Goal: Transaction & Acquisition: Purchase product/service

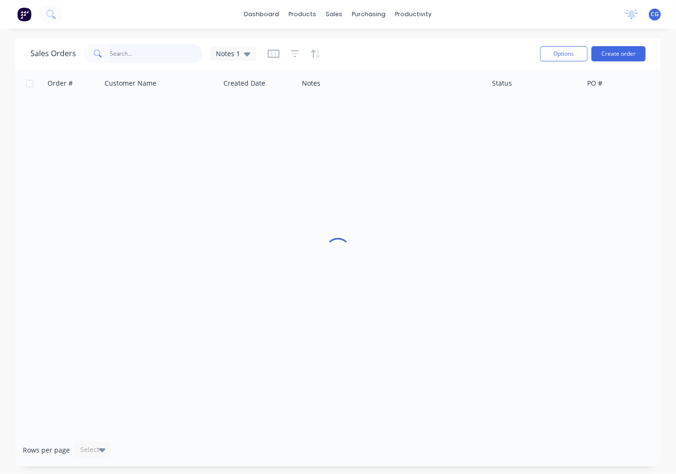
click at [129, 53] on input "text" at bounding box center [156, 53] width 93 height 19
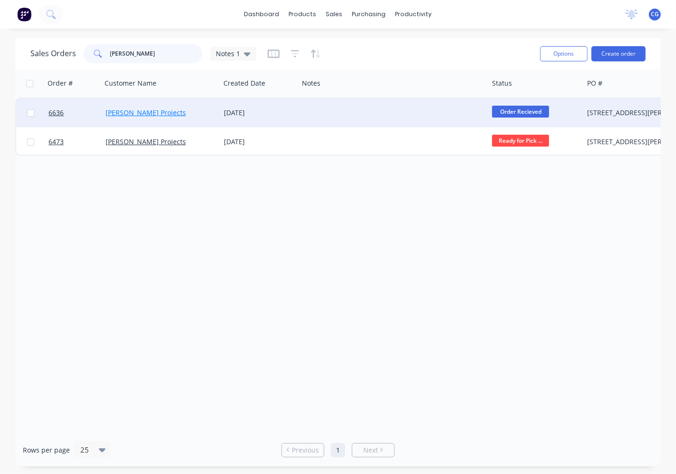
type input "[PERSON_NAME]"
click at [139, 113] on link "[PERSON_NAME] Projects" at bounding box center [146, 112] width 80 height 9
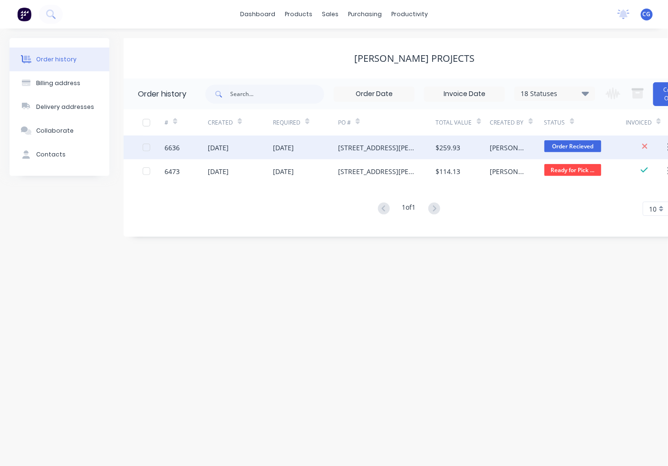
click at [507, 149] on div "[PERSON_NAME]" at bounding box center [517, 148] width 54 height 24
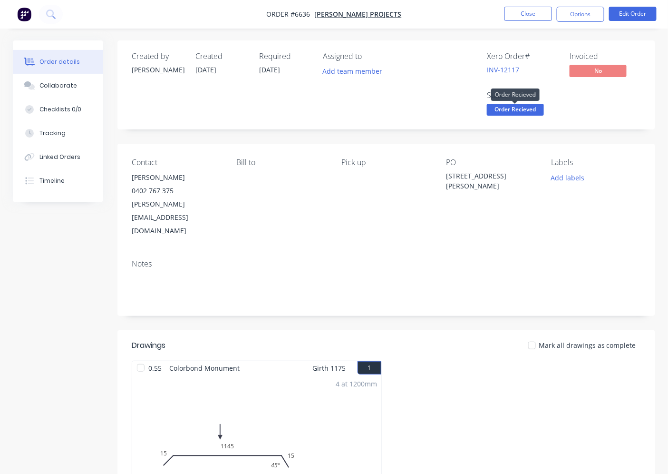
click at [514, 108] on span "Order Recieved" at bounding box center [515, 110] width 57 height 12
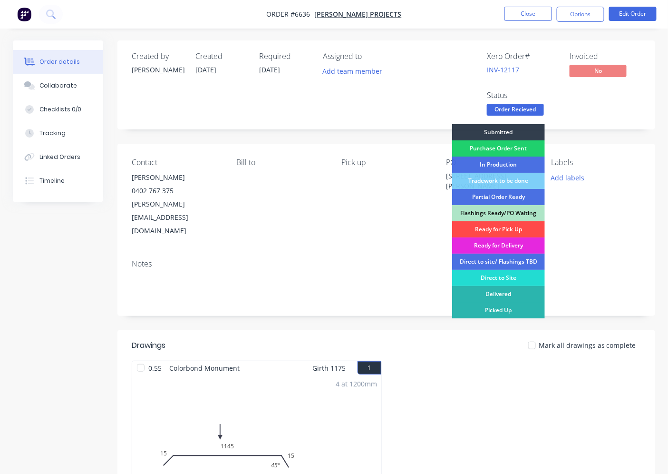
click at [531, 229] on div "Ready for Pick Up" at bounding box center [498, 229] width 93 height 16
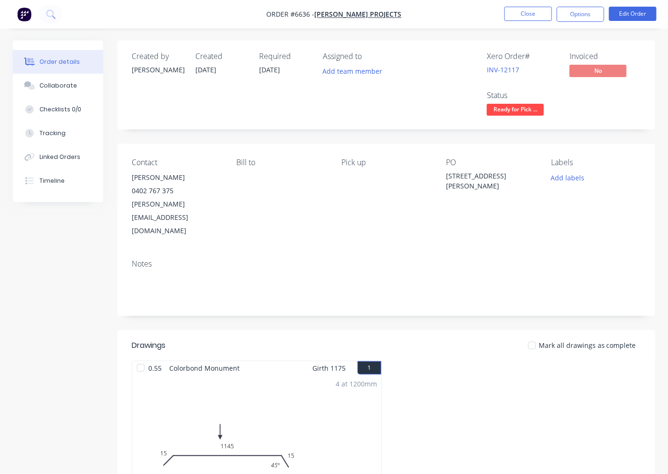
drag, startPoint x: 140, startPoint y: 341, endPoint x: 253, endPoint y: 338, distance: 112.8
click at [145, 358] on div at bounding box center [140, 367] width 19 height 19
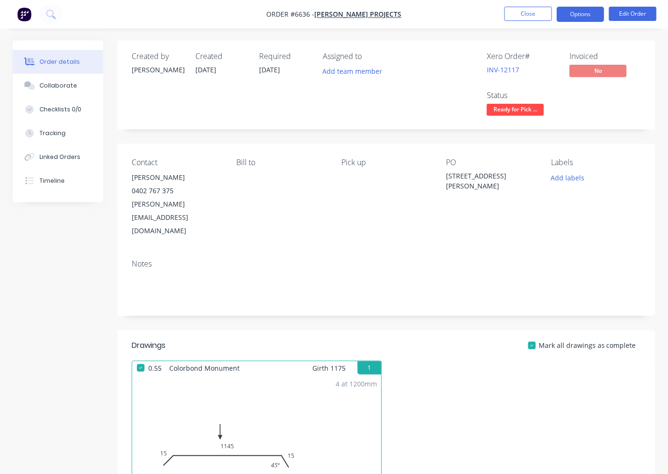
click at [570, 18] on button "Options" at bounding box center [581, 14] width 48 height 15
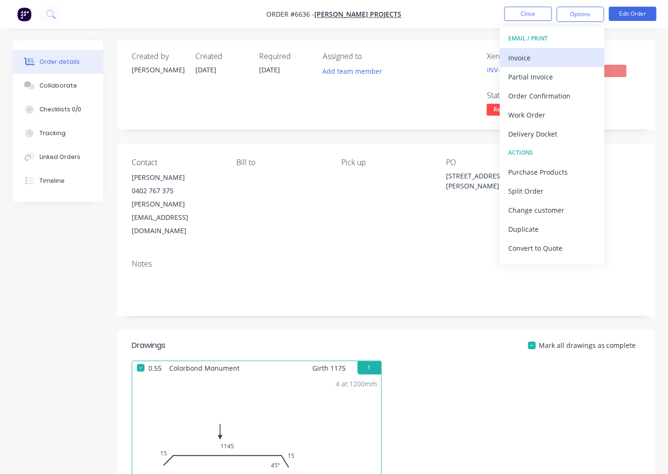
drag, startPoint x: 539, startPoint y: 47, endPoint x: 538, endPoint y: 58, distance: 11.4
click at [538, 58] on div "EMAIL / PRINT Invoice Partial Invoice Order Confirmation Work Order Delivery Do…" at bounding box center [552, 146] width 105 height 238
click at [538, 58] on div "Invoice" at bounding box center [552, 58] width 88 height 14
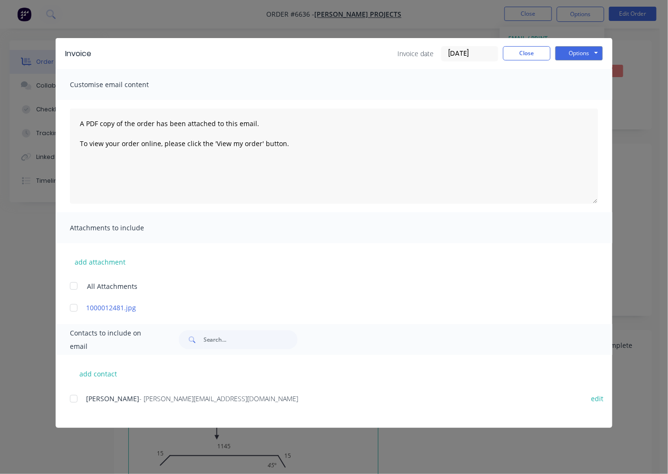
drag, startPoint x: 76, startPoint y: 400, endPoint x: 206, endPoint y: 332, distance: 146.4
click at [75, 400] on div at bounding box center [73, 398] width 19 height 19
click at [592, 58] on button "Options" at bounding box center [580, 53] width 48 height 14
click at [584, 98] on button "Email" at bounding box center [586, 102] width 61 height 16
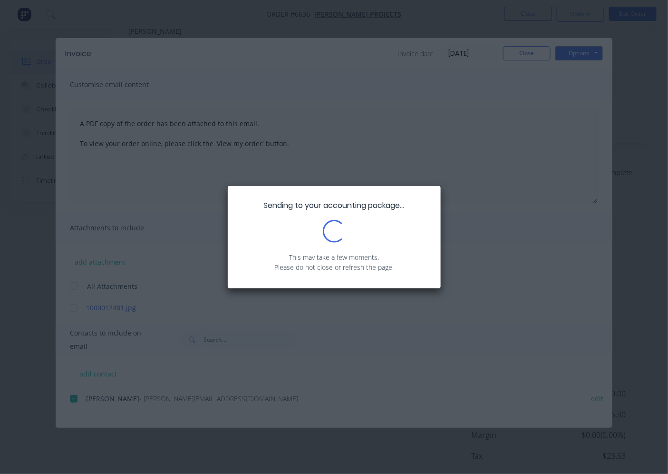
scroll to position [200, 0]
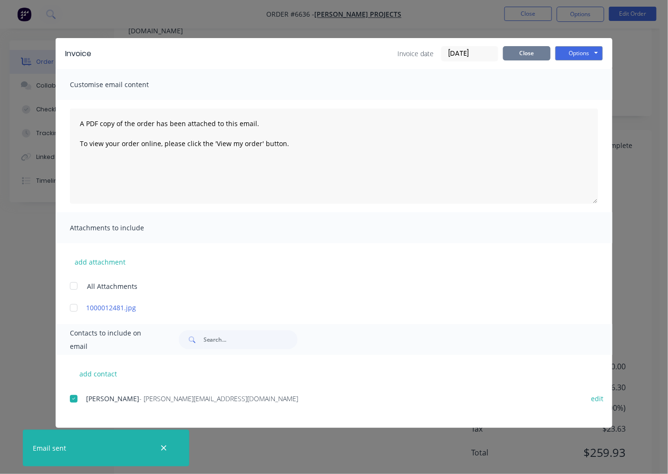
drag, startPoint x: 514, startPoint y: 50, endPoint x: 506, endPoint y: 111, distance: 60.9
click at [513, 54] on button "Close" at bounding box center [527, 53] width 48 height 14
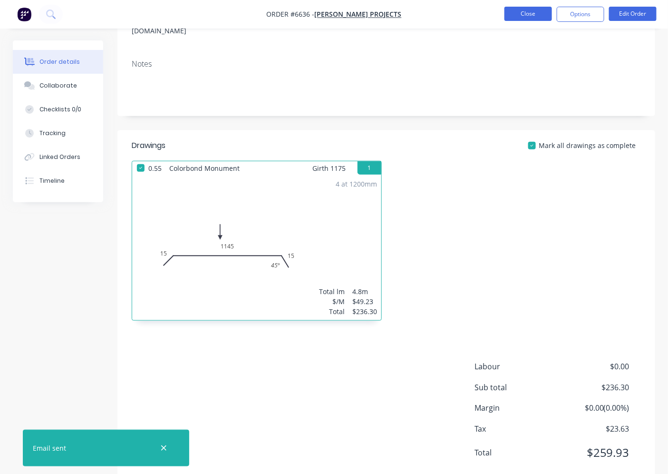
click at [517, 17] on button "Close" at bounding box center [529, 14] width 48 height 14
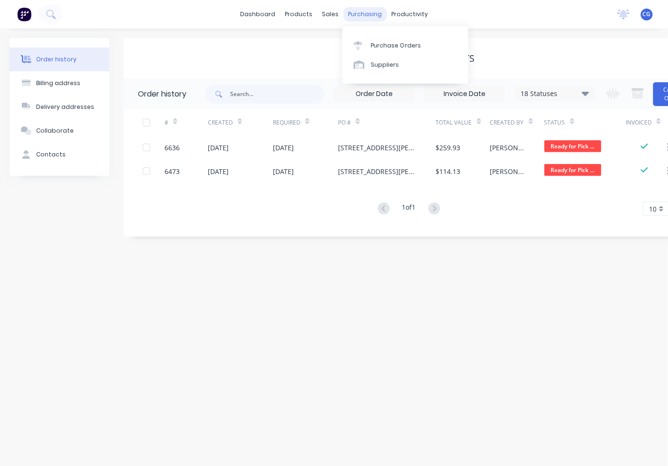
click at [363, 17] on div "purchasing" at bounding box center [364, 14] width 43 height 14
click at [399, 41] on div "Purchase Orders" at bounding box center [396, 45] width 50 height 9
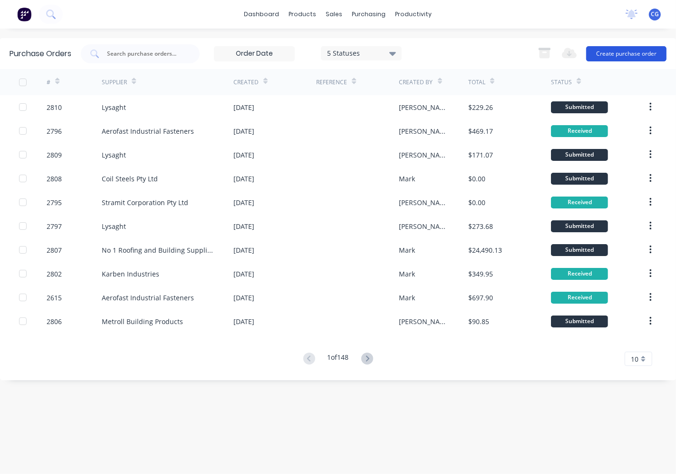
click at [629, 55] on button "Create purchase order" at bounding box center [627, 53] width 80 height 15
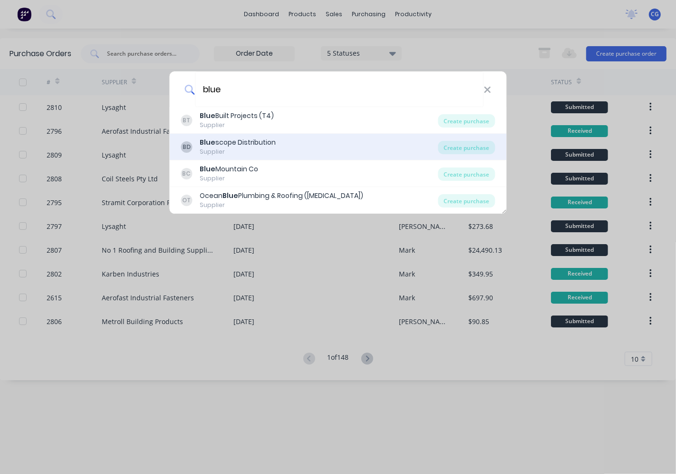
type input "blue"
click at [477, 155] on div "BD Blue scope Distribution Supplier Create purchase" at bounding box center [338, 147] width 337 height 27
click at [477, 144] on div "Create purchase" at bounding box center [467, 147] width 57 height 13
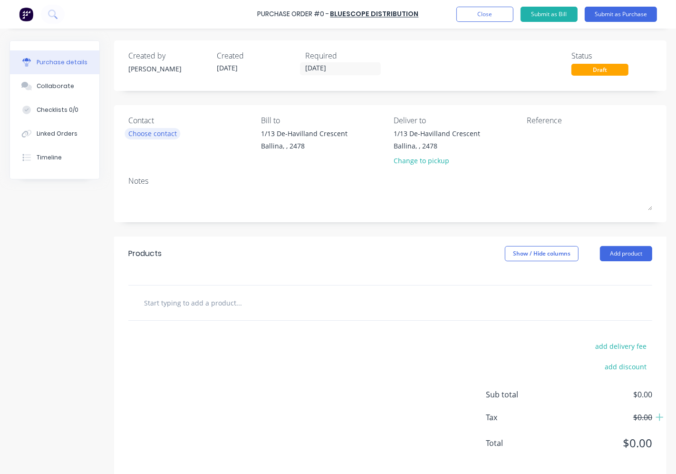
click at [117, 129] on div "Contact Choose contact [PERSON_NAME] to 1/13 De-Havilland Crescent Ballina, , 2…" at bounding box center [390, 163] width 553 height 117
click at [162, 138] on div "Choose contact" at bounding box center [152, 133] width 49 height 10
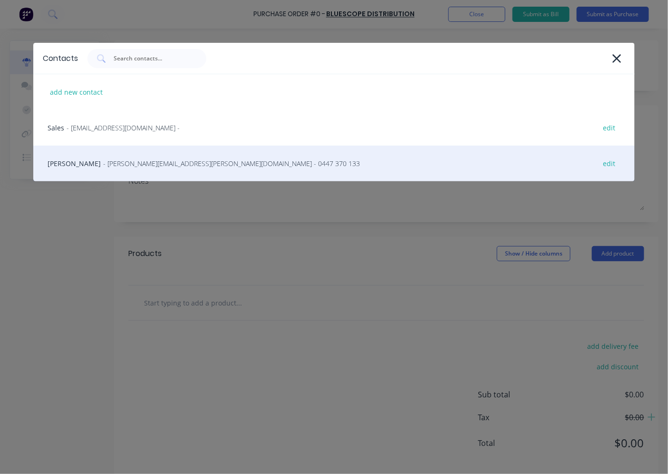
click at [146, 164] on span "- [PERSON_NAME][EMAIL_ADDRESS][PERSON_NAME][DOMAIN_NAME] - 0447 370 133" at bounding box center [231, 163] width 257 height 10
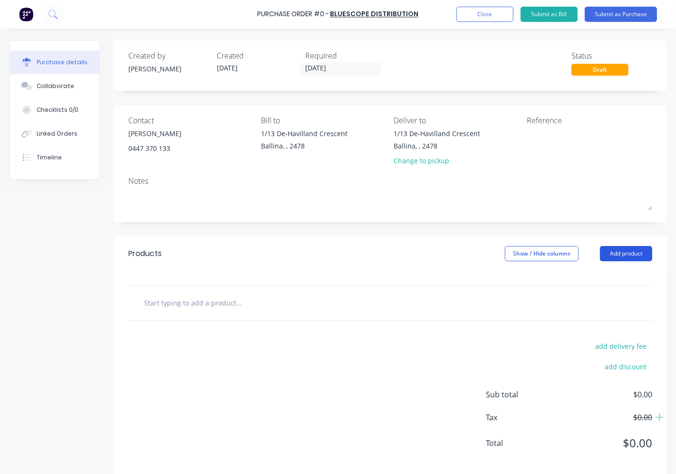
drag, startPoint x: 613, startPoint y: 249, endPoint x: 609, endPoint y: 254, distance: 6.5
click at [614, 249] on button "Add product" at bounding box center [626, 253] width 52 height 15
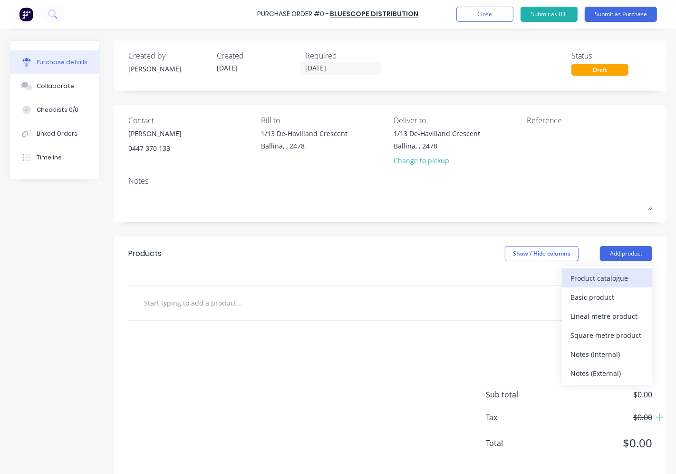
click at [577, 278] on div "Product catalogue" at bounding box center [607, 278] width 73 height 14
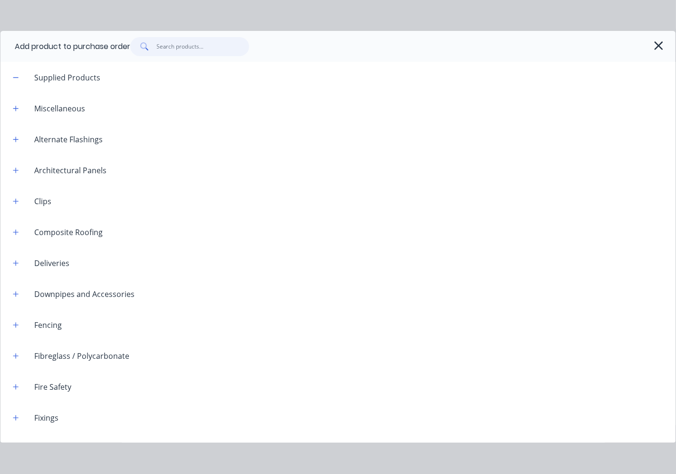
click at [198, 45] on input "text" at bounding box center [203, 46] width 93 height 19
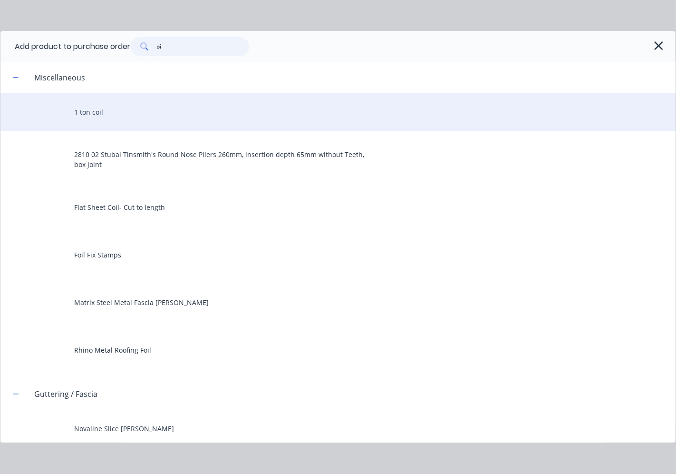
type input "oi"
click at [88, 119] on div "1 ton coil" at bounding box center [337, 112] width 675 height 38
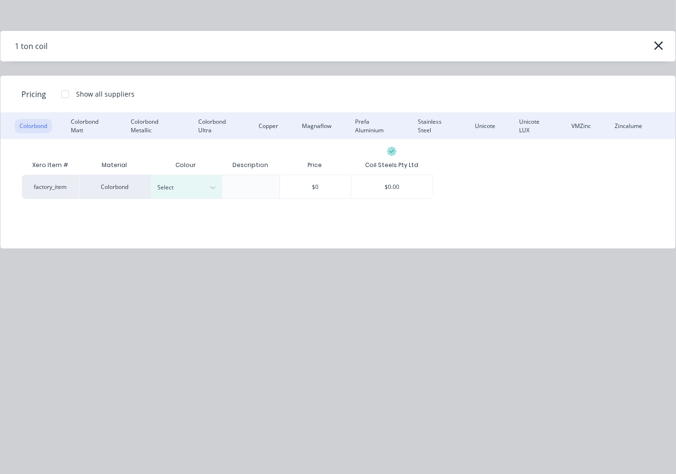
click at [217, 127] on div "Colorbond Ultra" at bounding box center [217, 126] width 47 height 14
click at [208, 186] on icon at bounding box center [213, 188] width 10 height 10
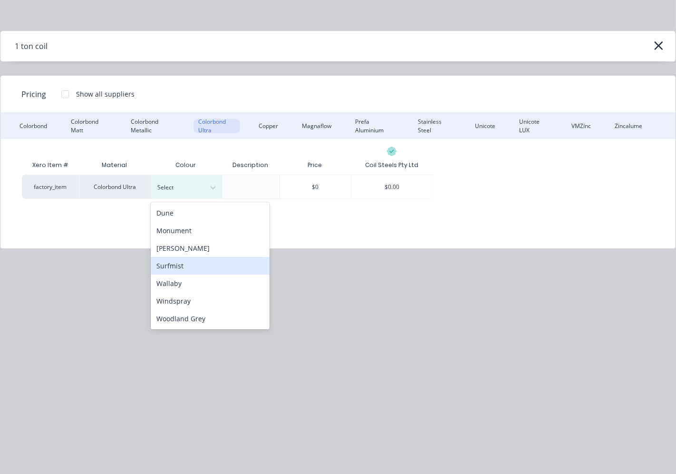
click at [207, 262] on div "Surfmist" at bounding box center [210, 266] width 119 height 18
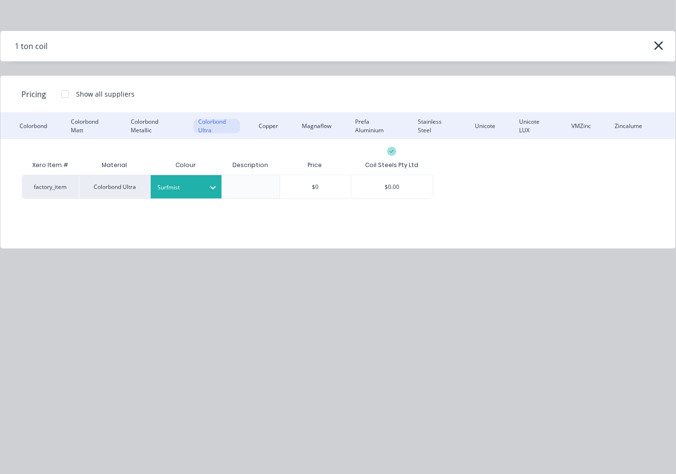
drag, startPoint x: 389, startPoint y: 196, endPoint x: 383, endPoint y: 241, distance: 45.5
click at [389, 195] on div "$0.00" at bounding box center [393, 186] width 82 height 23
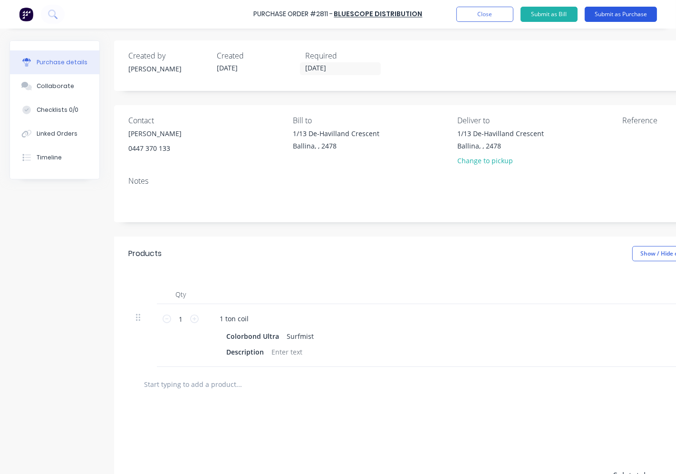
click at [622, 12] on button "Submit as Purchase" at bounding box center [621, 14] width 72 height 15
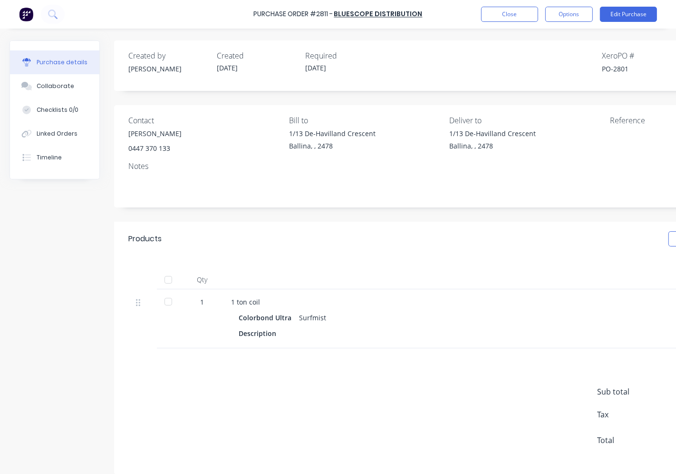
click at [592, 2] on div "Purchase Order #2811 - Bluescope Distribution Close Options Edit Purchase" at bounding box center [338, 14] width 676 height 29
click at [588, 8] on button "Options" at bounding box center [570, 14] width 48 height 15
click at [539, 40] on div "Print / Email" at bounding box center [547, 39] width 73 height 14
click at [526, 70] on div "Without pricing" at bounding box center [547, 77] width 73 height 14
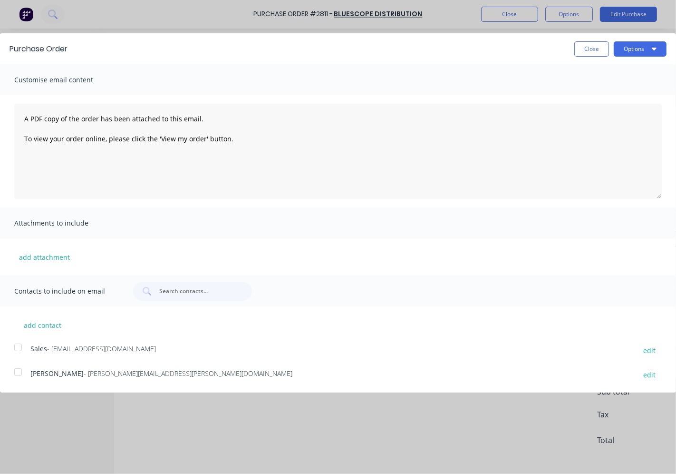
click at [22, 373] on div at bounding box center [18, 371] width 19 height 19
drag, startPoint x: 645, startPoint y: 49, endPoint x: 640, endPoint y: 51, distance: 6.0
click at [644, 50] on button "Options" at bounding box center [640, 48] width 53 height 15
click at [639, 97] on div "Email" at bounding box center [621, 92] width 73 height 14
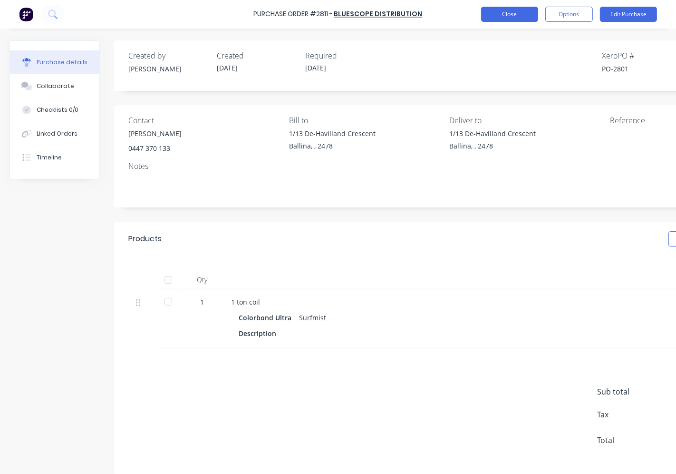
click at [488, 14] on button "Close" at bounding box center [509, 14] width 57 height 15
